Goal: Navigation & Orientation: Find specific page/section

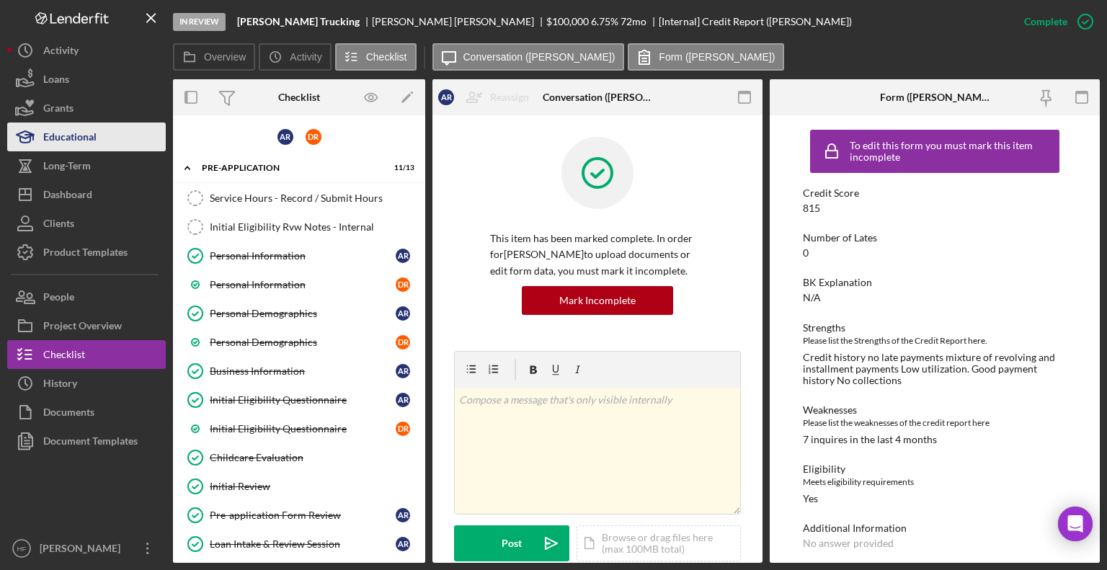
scroll to position [616, 0]
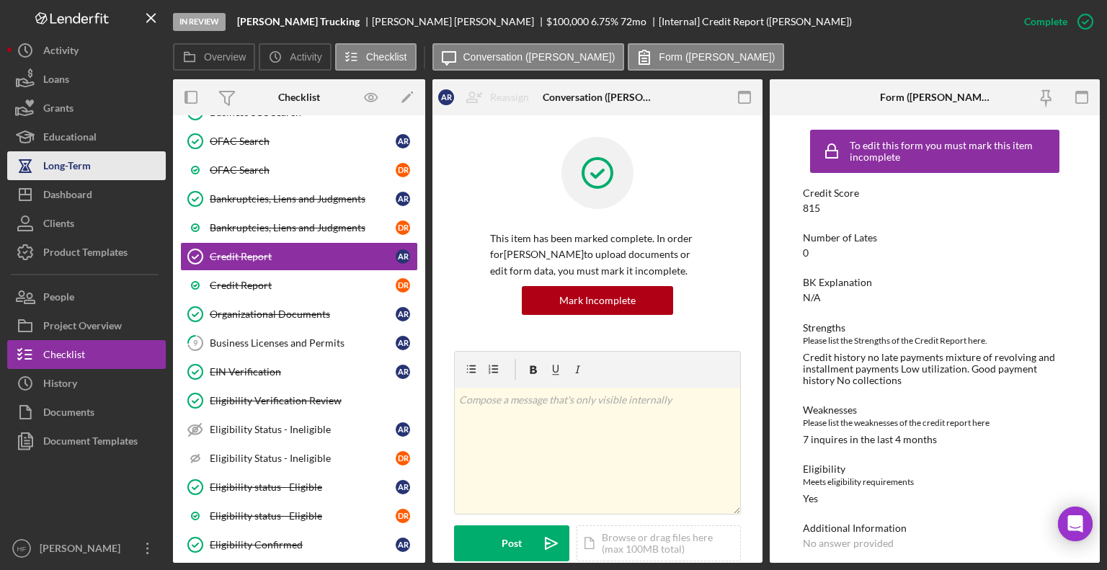
click at [90, 155] on div "Long-Term" at bounding box center [67, 167] width 48 height 32
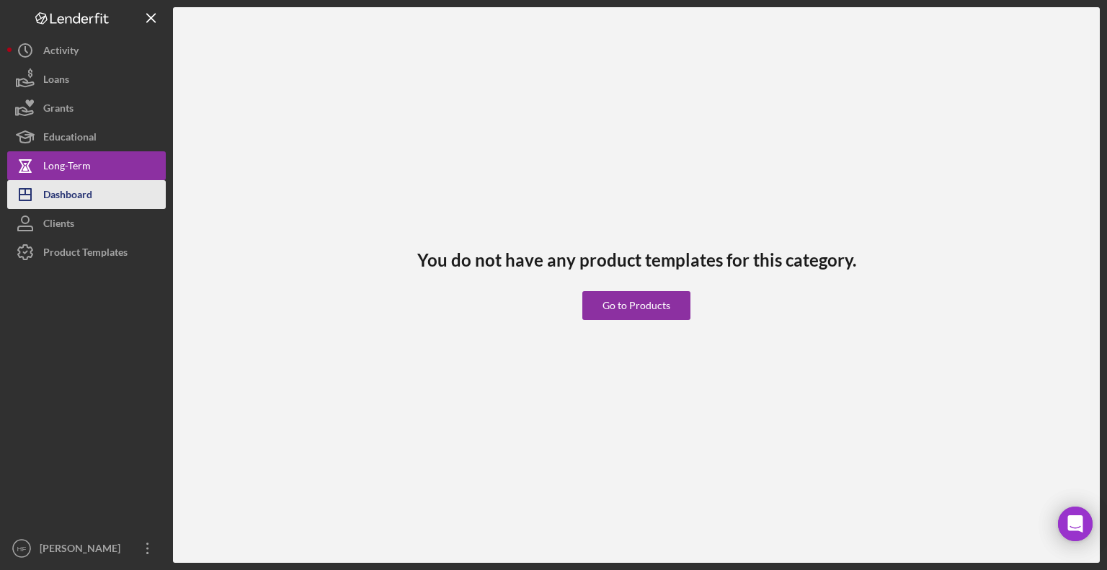
click at [94, 189] on button "Icon/Dashboard Dashboard" at bounding box center [86, 194] width 159 height 29
